Goal: Information Seeking & Learning: Learn about a topic

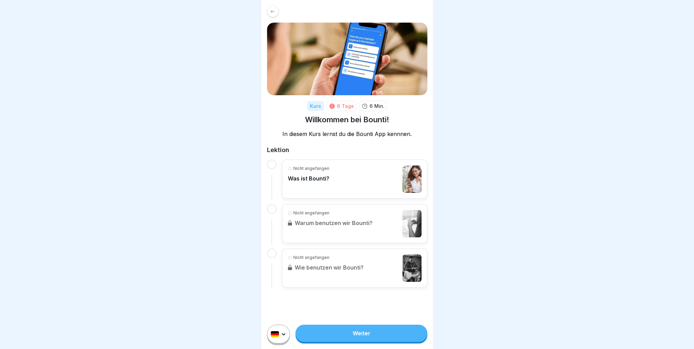
click at [341, 336] on link "Weiter" at bounding box center [361, 333] width 132 height 17
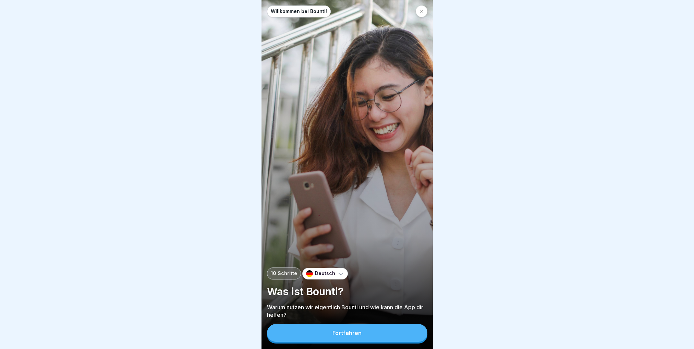
click at [347, 336] on div "Fortfahren" at bounding box center [346, 333] width 29 height 6
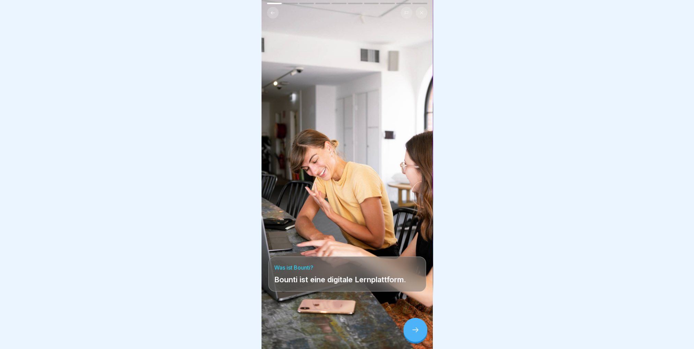
click at [408, 335] on div at bounding box center [415, 330] width 24 height 24
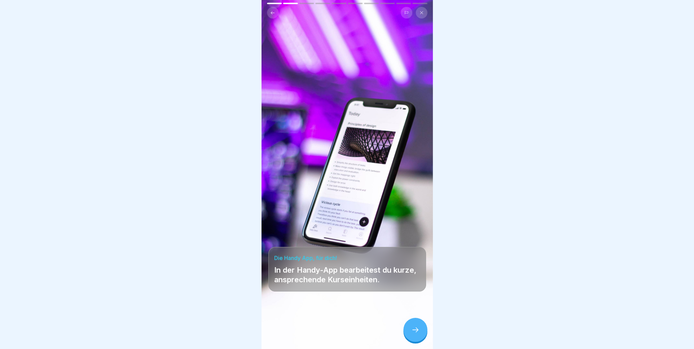
click at [408, 335] on div at bounding box center [415, 330] width 24 height 24
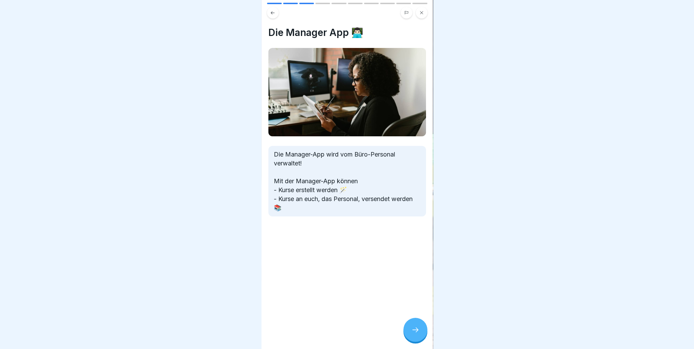
click at [408, 335] on div at bounding box center [415, 330] width 24 height 24
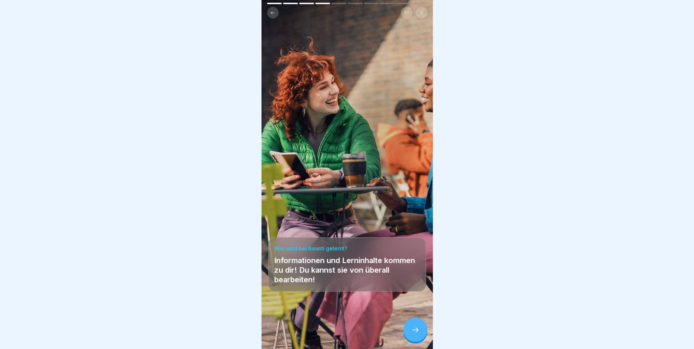
click at [408, 335] on div at bounding box center [415, 330] width 24 height 24
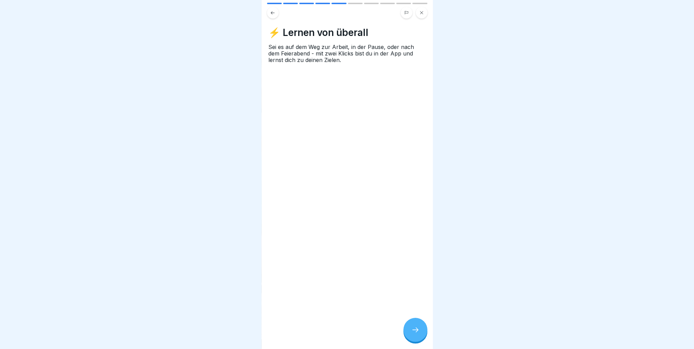
click at [408, 335] on div at bounding box center [415, 330] width 24 height 24
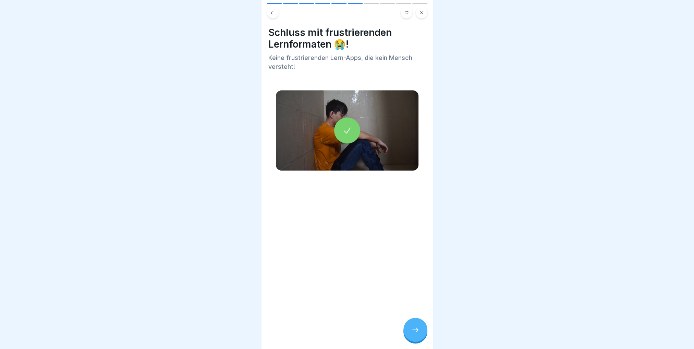
click at [408, 335] on div at bounding box center [415, 330] width 24 height 24
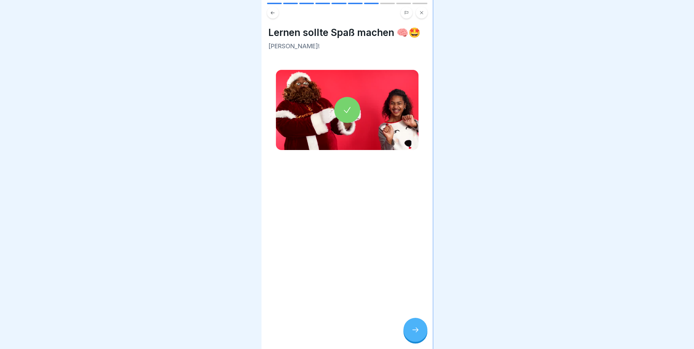
click at [408, 335] on div at bounding box center [415, 330] width 24 height 24
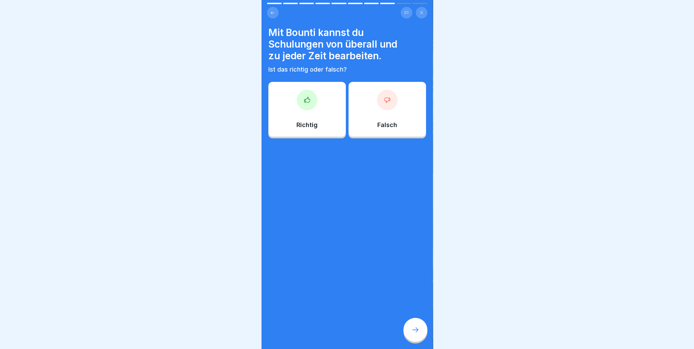
click at [408, 335] on div at bounding box center [415, 330] width 24 height 24
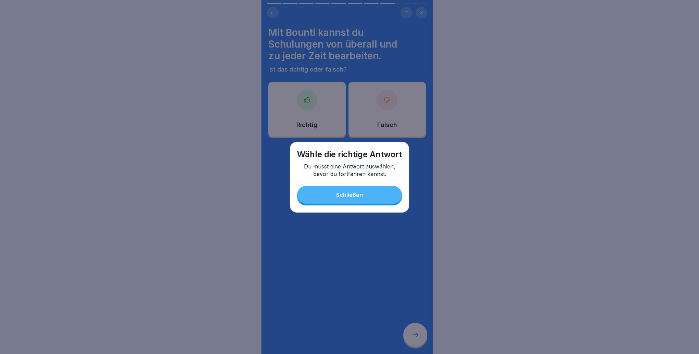
click at [346, 195] on div "Schließen" at bounding box center [349, 195] width 27 height 6
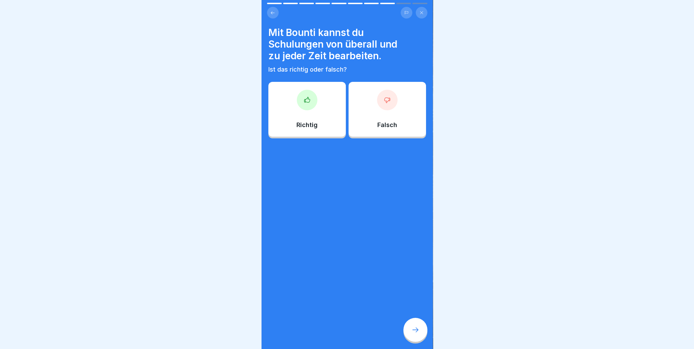
click at [321, 112] on div "Richtig" at bounding box center [306, 109] width 77 height 55
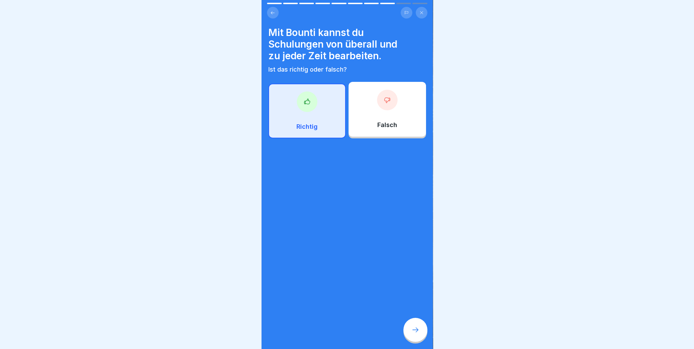
click at [412, 332] on icon at bounding box center [415, 330] width 8 height 8
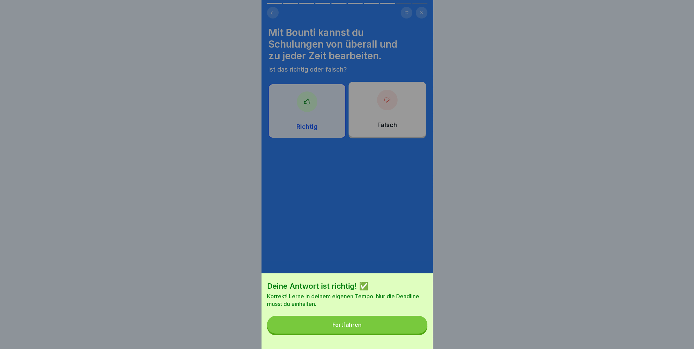
click at [382, 331] on button "Fortfahren" at bounding box center [347, 325] width 160 height 18
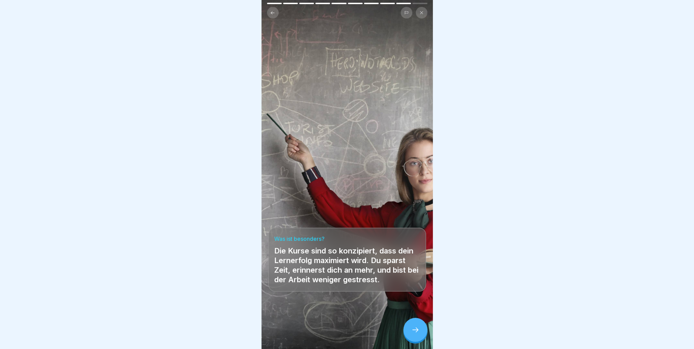
click at [412, 334] on icon at bounding box center [415, 330] width 8 height 8
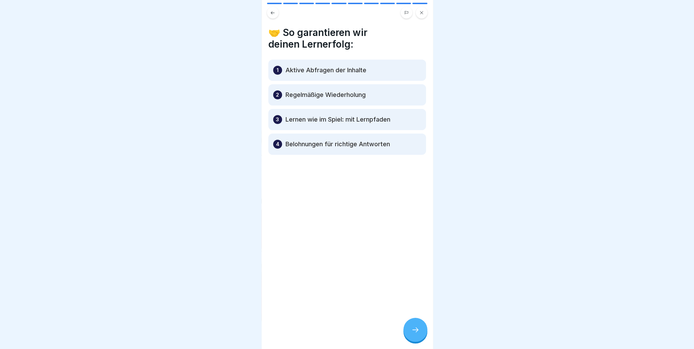
click at [414, 334] on icon at bounding box center [415, 330] width 8 height 8
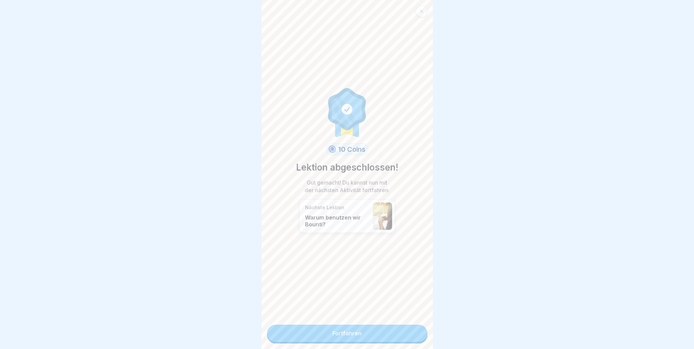
click at [414, 337] on link "Fortfahren" at bounding box center [347, 333] width 160 height 17
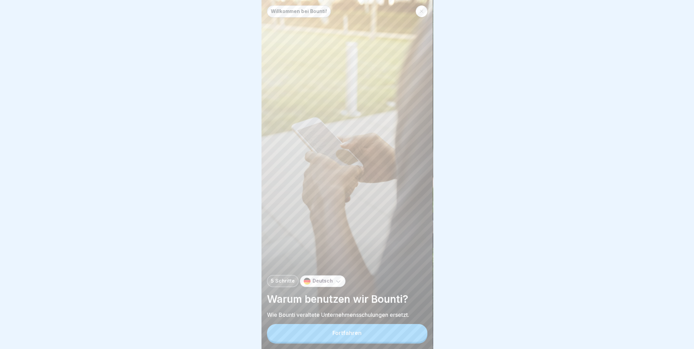
scroll to position [5, 0]
click at [375, 332] on button "Fortfahren" at bounding box center [347, 333] width 160 height 18
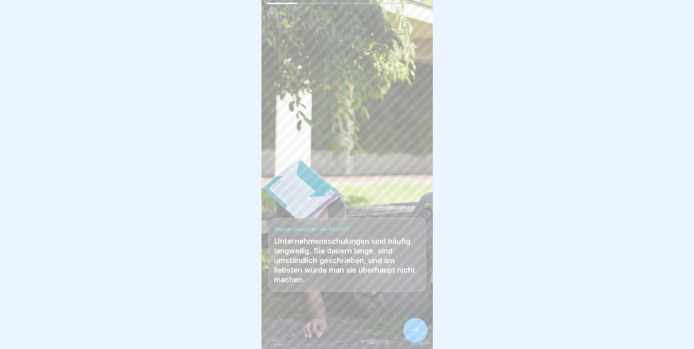
click at [415, 328] on icon at bounding box center [415, 330] width 8 height 8
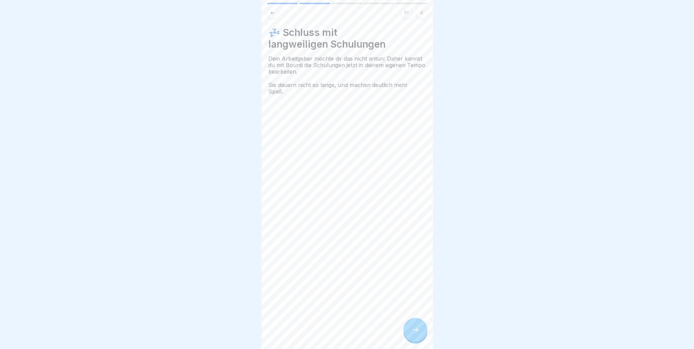
click at [415, 328] on icon at bounding box center [415, 330] width 8 height 8
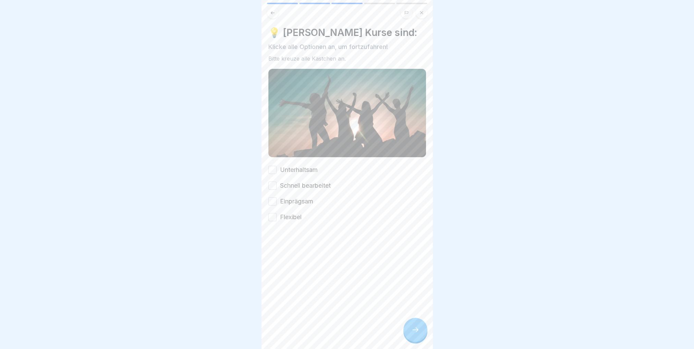
click at [415, 328] on icon at bounding box center [415, 330] width 8 height 8
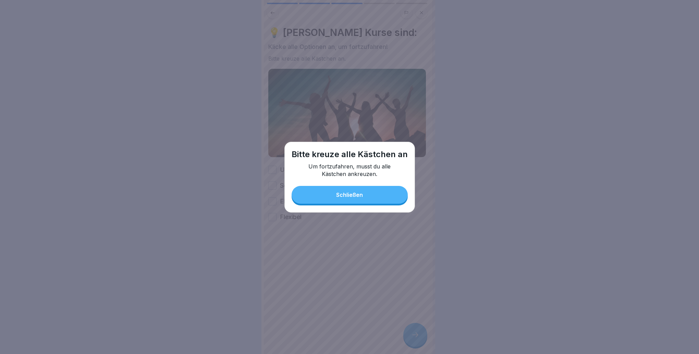
click at [345, 202] on button "Schließen" at bounding box center [350, 195] width 116 height 18
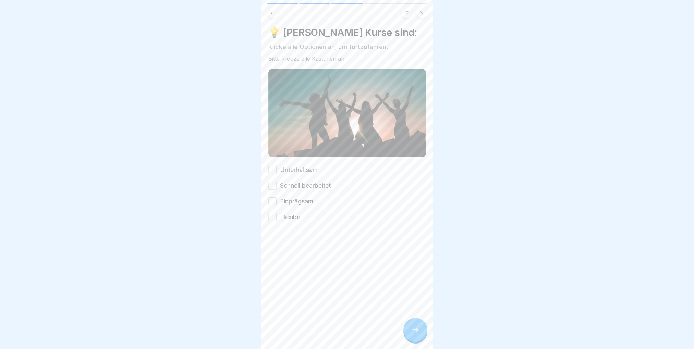
click at [273, 182] on button "Schnell bearbeitet" at bounding box center [272, 186] width 8 height 8
click at [276, 215] on button "Flexibel" at bounding box center [272, 217] width 8 height 8
click at [405, 338] on div at bounding box center [415, 330] width 24 height 24
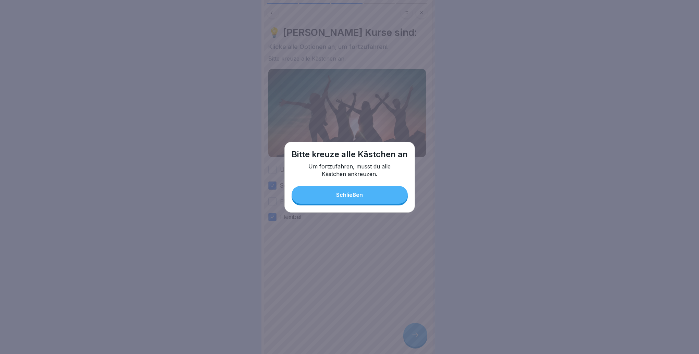
click at [376, 204] on div "Bitte [DEMOGRAPHIC_DATA] alle Kästchen an Um fortzufahren, musst du alle Kästch…" at bounding box center [349, 177] width 131 height 71
click at [315, 197] on button "Schließen" at bounding box center [350, 195] width 116 height 18
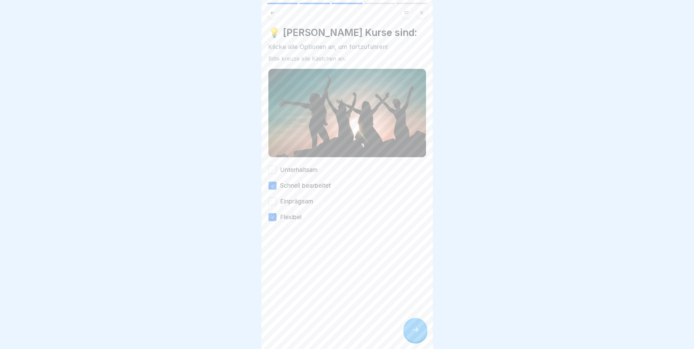
click at [274, 197] on button "Einprägsam" at bounding box center [272, 201] width 8 height 8
click at [273, 166] on button "Unterhaltsam" at bounding box center [272, 170] width 8 height 8
click at [409, 338] on div at bounding box center [415, 330] width 24 height 24
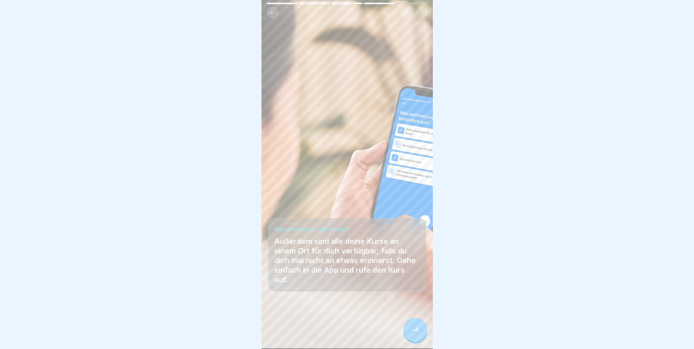
click at [410, 338] on div at bounding box center [415, 330] width 24 height 24
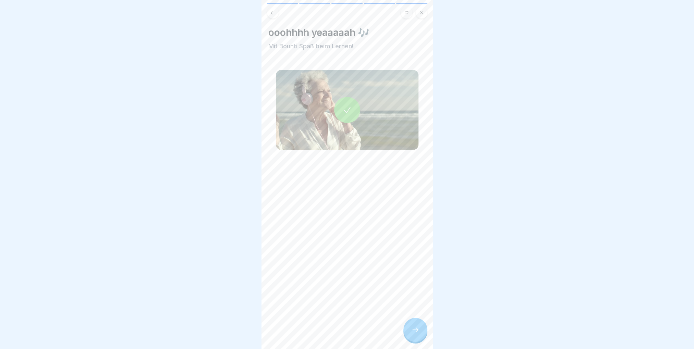
click at [410, 338] on div at bounding box center [415, 330] width 24 height 24
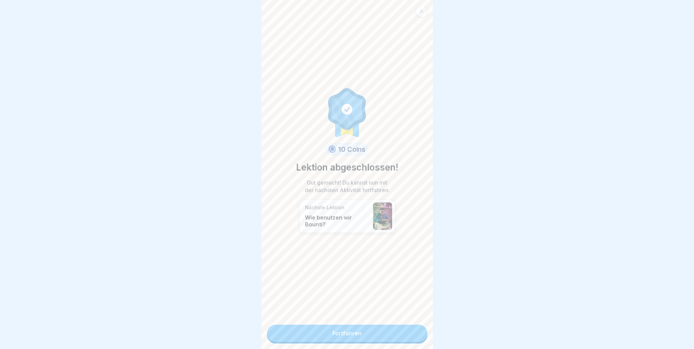
click at [394, 338] on link "Fortfahren" at bounding box center [347, 333] width 160 height 17
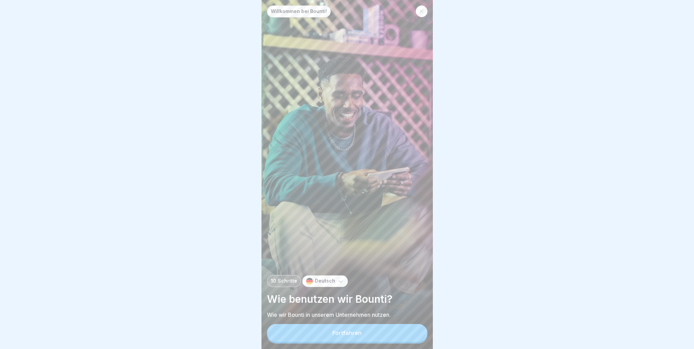
scroll to position [5, 0]
click at [393, 328] on button "Fortfahren" at bounding box center [347, 333] width 160 height 18
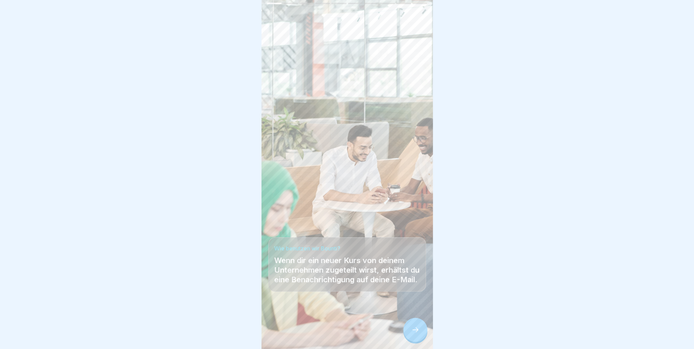
click at [412, 327] on icon at bounding box center [415, 330] width 8 height 8
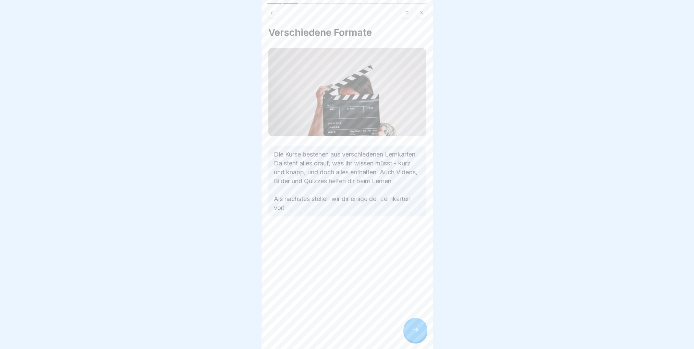
click at [413, 328] on icon at bounding box center [415, 330] width 8 height 8
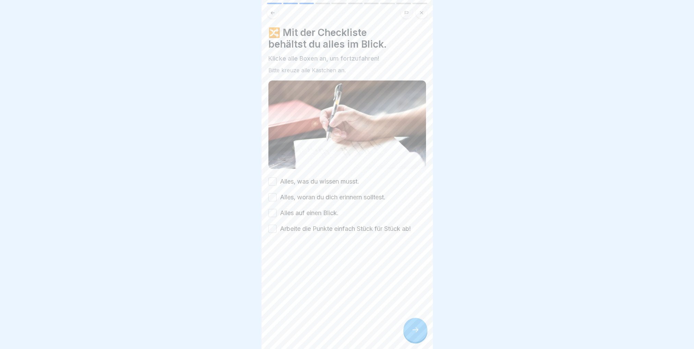
click at [273, 178] on button "Alles, was du wissen musst." at bounding box center [272, 182] width 8 height 8
click at [275, 193] on button "Alles, woran du dich erinnern solltest." at bounding box center [272, 197] width 8 height 8
click at [274, 209] on button "Alles auf einen Blick." at bounding box center [272, 213] width 8 height 8
click at [272, 225] on button "Arbeite die Punkte einfach Stück für Stück ab!" at bounding box center [272, 229] width 8 height 8
click at [410, 335] on div at bounding box center [415, 330] width 24 height 24
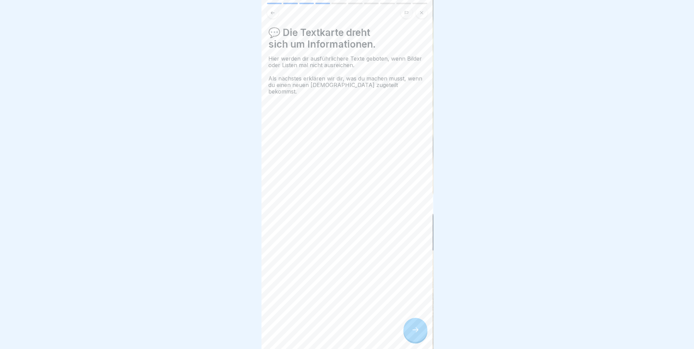
click at [411, 335] on div at bounding box center [415, 330] width 24 height 24
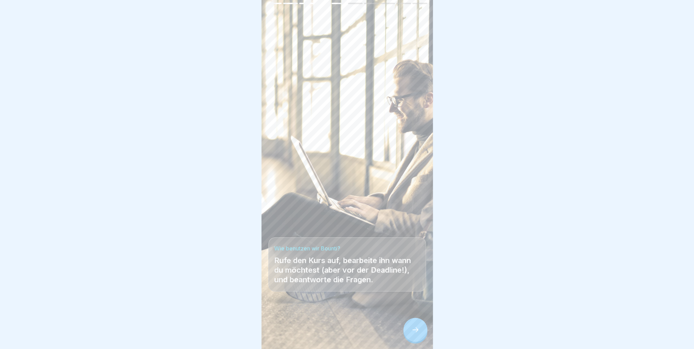
click at [411, 335] on div at bounding box center [415, 330] width 24 height 24
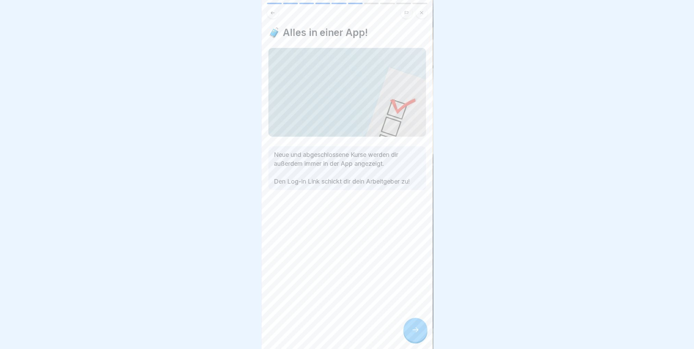
click at [411, 332] on icon at bounding box center [415, 330] width 8 height 8
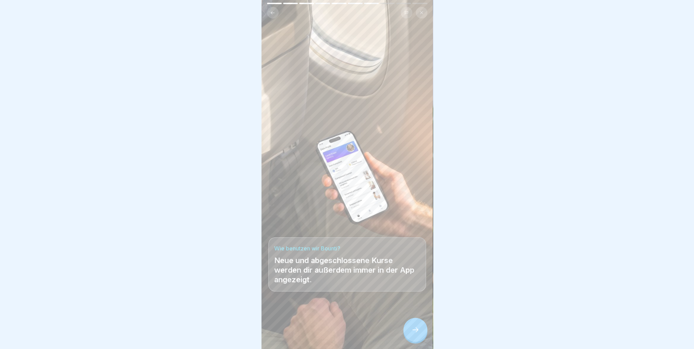
click at [411, 332] on icon at bounding box center [415, 330] width 8 height 8
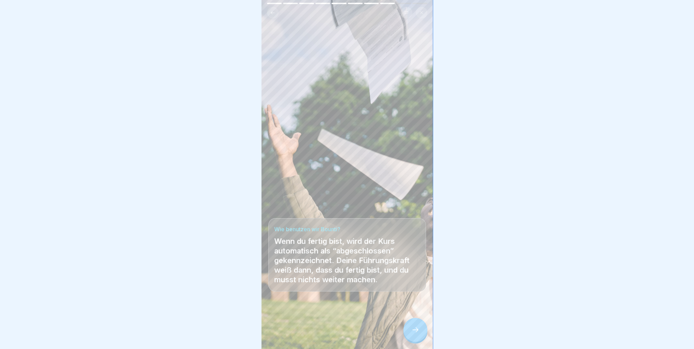
click at [411, 332] on icon at bounding box center [415, 330] width 8 height 8
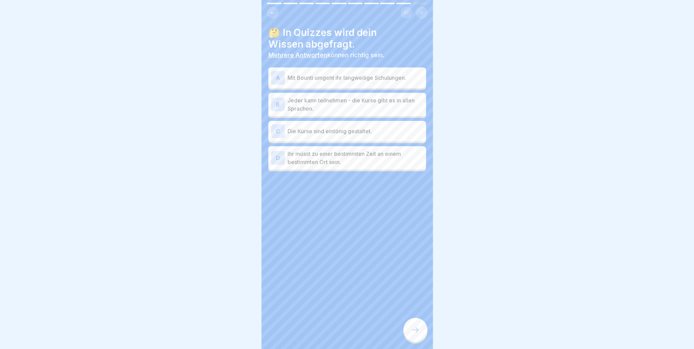
click at [407, 339] on div at bounding box center [415, 330] width 24 height 24
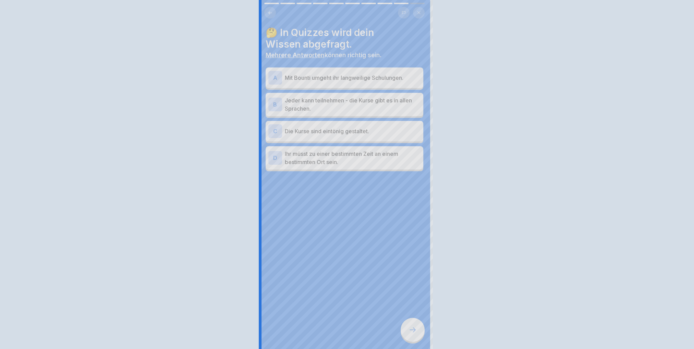
scroll to position [0, 0]
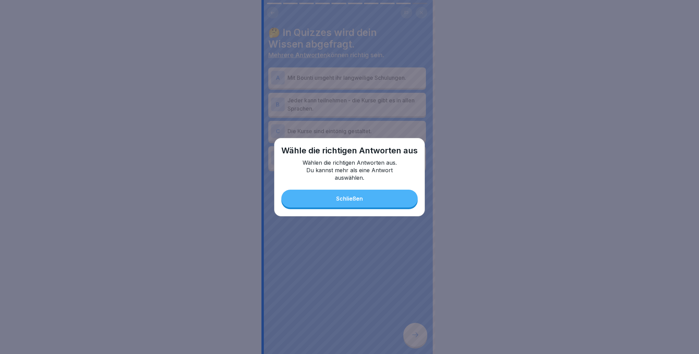
click at [374, 204] on button "Schließen" at bounding box center [349, 199] width 136 height 18
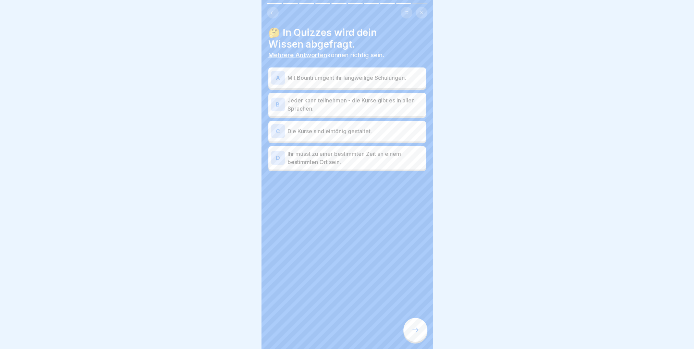
click at [282, 76] on div "A" at bounding box center [278, 78] width 14 height 14
click at [280, 102] on div "B" at bounding box center [278, 105] width 14 height 14
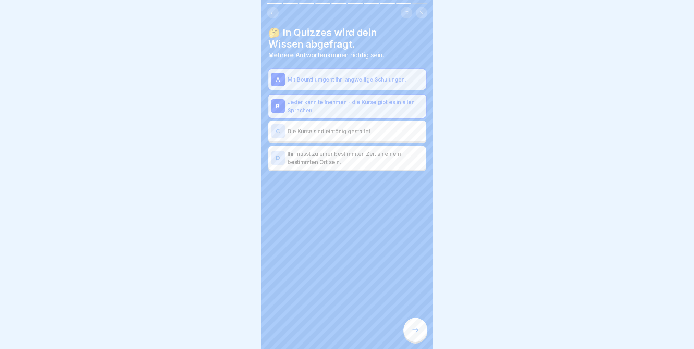
click at [280, 127] on div "C" at bounding box center [278, 131] width 14 height 14
click at [277, 158] on div "D" at bounding box center [278, 158] width 14 height 14
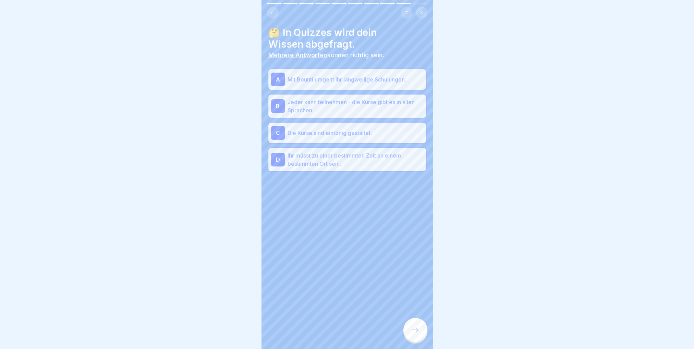
click at [406, 339] on div at bounding box center [415, 330] width 24 height 24
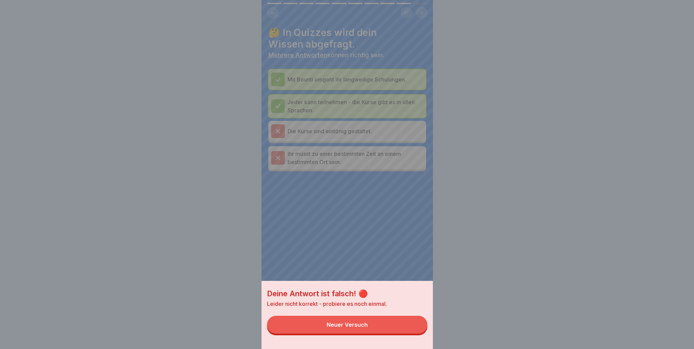
click at [374, 333] on button "Neuer Versuch" at bounding box center [347, 325] width 160 height 18
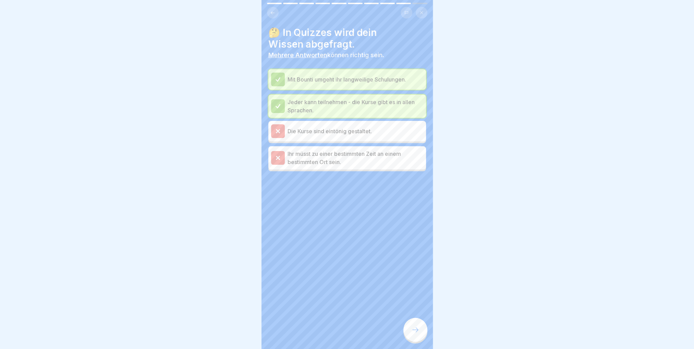
click at [413, 342] on div at bounding box center [415, 330] width 24 height 24
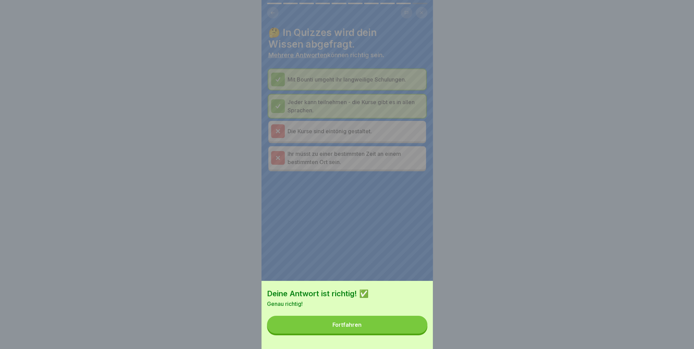
click at [377, 327] on button "Fortfahren" at bounding box center [347, 325] width 160 height 18
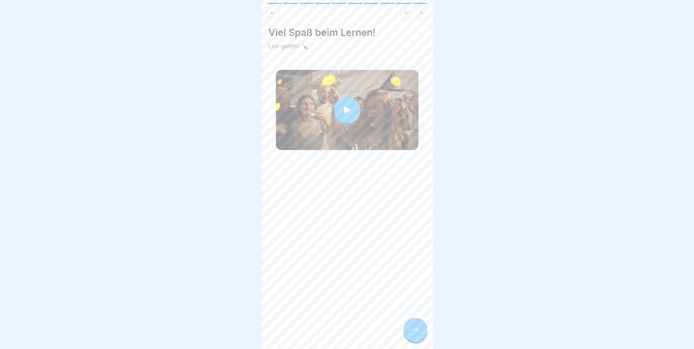
click at [420, 335] on div at bounding box center [415, 330] width 24 height 24
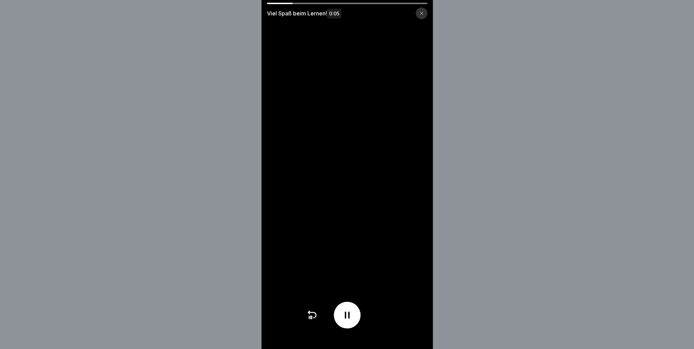
scroll to position [5, 0]
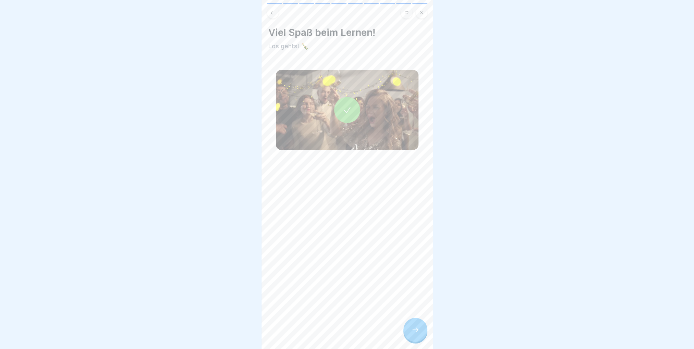
click at [414, 326] on div at bounding box center [415, 330] width 24 height 24
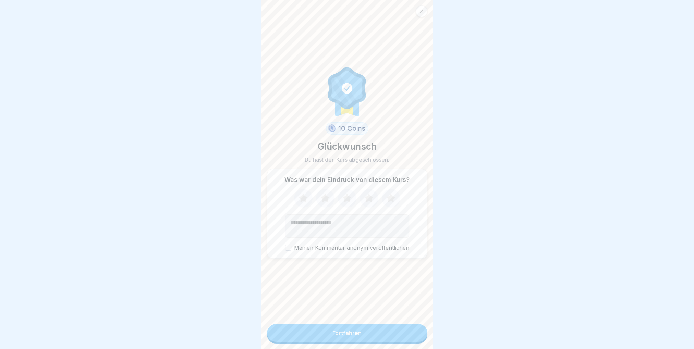
click at [357, 329] on button "Fortfahren" at bounding box center [347, 333] width 160 height 18
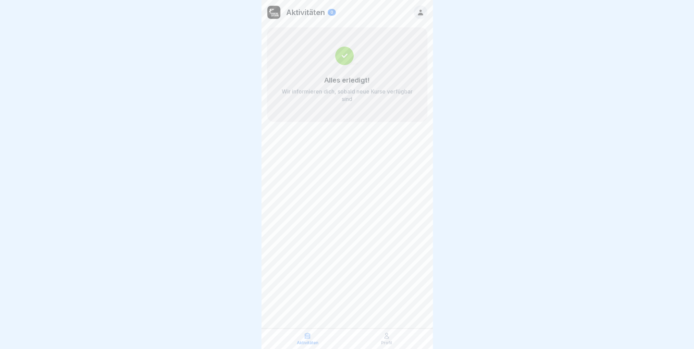
scroll to position [5, 0]
click at [382, 339] on div "Profil" at bounding box center [387, 338] width 76 height 13
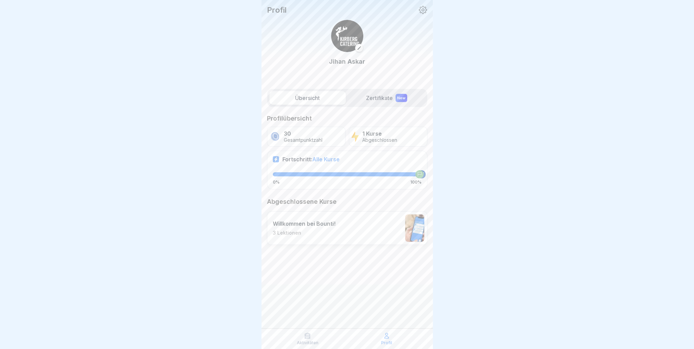
click at [359, 48] on icon at bounding box center [359, 48] width 5 height 5
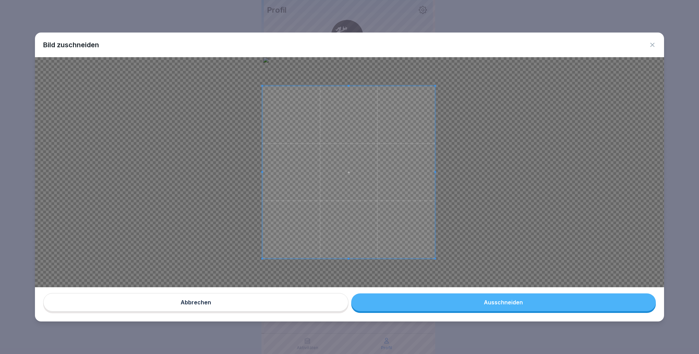
click at [372, 179] on span at bounding box center [348, 172] width 173 height 173
click at [558, 304] on button "Ausschneiden" at bounding box center [503, 303] width 305 height 18
